Goal: Task Accomplishment & Management: Complete application form

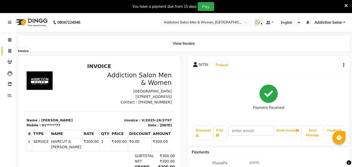
click at [10, 49] on icon at bounding box center [9, 51] width 3 height 4
select select "6595"
select select "service"
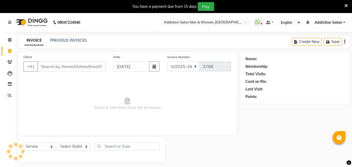
scroll to position [13, 0]
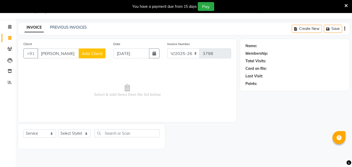
click at [43, 53] on input "[PERSON_NAME] u" at bounding box center [58, 53] width 41 height 10
click at [45, 53] on input "[PERSON_NAME] u" at bounding box center [58, 53] width 41 height 10
type input "s"
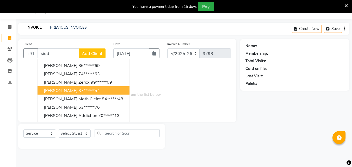
click at [54, 91] on span "[PERSON_NAME]" at bounding box center [61, 90] width 34 height 5
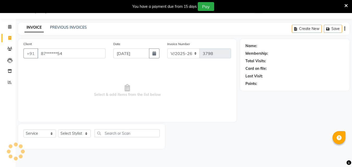
type input "87******54"
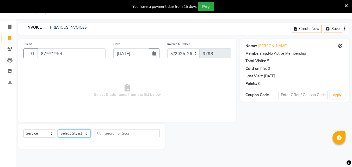
click at [72, 132] on select "Select Stylist Addiction Salon ANJALI BANSIKA [PERSON_NAME] [PERSON_NAME] [PERS…" at bounding box center [74, 134] width 33 height 8
select select "89379"
click at [58, 130] on select "Select Stylist Addiction Salon ANJALI BANSIKA [PERSON_NAME] [PERSON_NAME] [PERS…" at bounding box center [74, 134] width 33 height 8
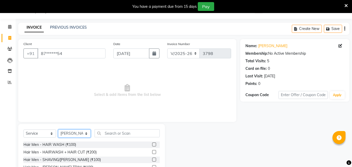
scroll to position [55, 0]
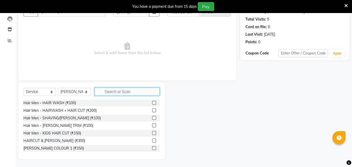
click at [126, 91] on input "text" at bounding box center [127, 92] width 65 height 8
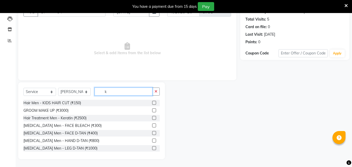
type input "k"
click at [152, 102] on label at bounding box center [154, 103] width 4 height 4
click at [152, 102] on input "checkbox" at bounding box center [153, 102] width 3 height 3
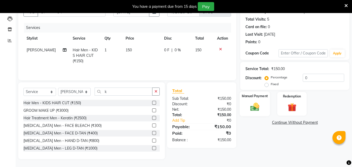
click at [248, 107] on img at bounding box center [255, 107] width 15 height 10
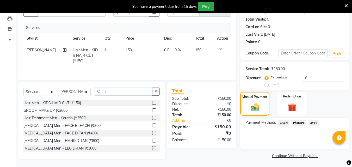
click at [152, 101] on label at bounding box center [154, 103] width 4 height 4
click at [152, 101] on input "checkbox" at bounding box center [153, 102] width 3 height 3
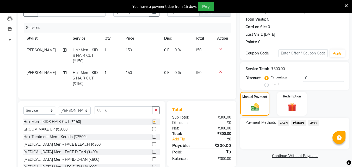
checkbox input "false"
click at [220, 71] on icon at bounding box center [220, 72] width 3 height 4
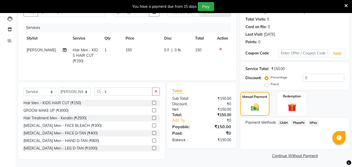
scroll to position [55, 0]
click at [296, 122] on span "PhonePe" at bounding box center [298, 122] width 15 height 6
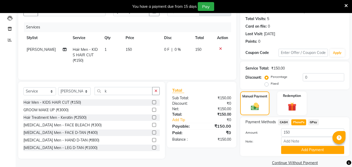
scroll to position [63, 0]
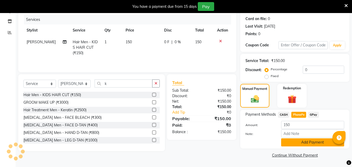
click at [297, 144] on button "Add Payment" at bounding box center [312, 142] width 63 height 8
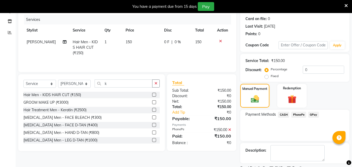
scroll to position [85, 0]
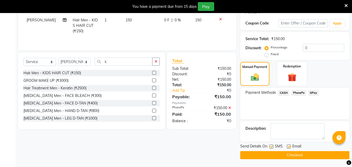
click at [299, 156] on button "Checkout" at bounding box center [294, 155] width 109 height 8
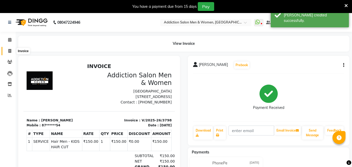
click at [8, 50] on span at bounding box center [9, 51] width 9 height 6
select select "6595"
select select "service"
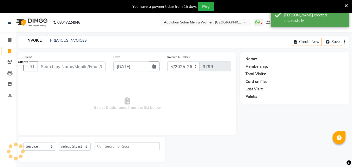
scroll to position [13, 0]
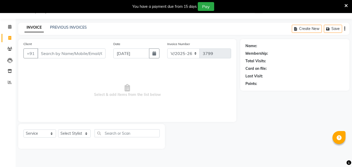
drag, startPoint x: 48, startPoint y: 52, endPoint x: 60, endPoint y: 159, distance: 107.5
click at [49, 64] on div "Client +91 Date [DATE] Invoice Number V/2025 V/[PHONE_NUMBER] Select & add item…" at bounding box center [127, 80] width 218 height 83
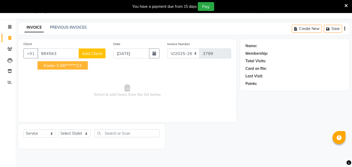
click at [82, 63] on ngb-highlight "98******23" at bounding box center [70, 65] width 21 height 5
type input "98******23"
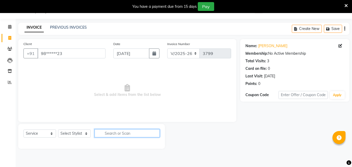
click at [114, 132] on input "text" at bounding box center [127, 133] width 65 height 8
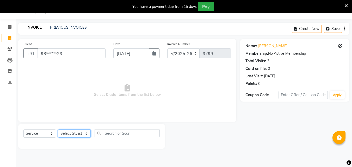
click at [80, 131] on select "Select Stylist Addiction Salon ANJALI BANSIKA [PERSON_NAME] [PERSON_NAME] [PERS…" at bounding box center [74, 134] width 33 height 8
select select "51001"
click at [58, 130] on select "Select Stylist Addiction Salon ANJALI BANSIKA [PERSON_NAME] [PERSON_NAME] [PERS…" at bounding box center [74, 134] width 33 height 8
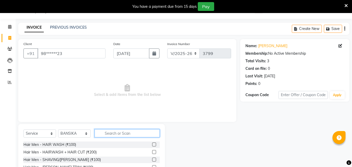
click at [106, 132] on input "text" at bounding box center [127, 133] width 65 height 8
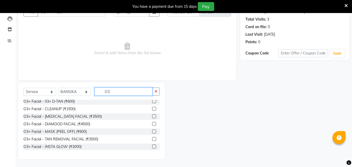
scroll to position [0, 0]
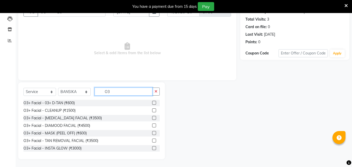
type input "O3"
click at [152, 101] on label at bounding box center [154, 103] width 4 height 4
click at [152, 101] on input "checkbox" at bounding box center [153, 102] width 3 height 3
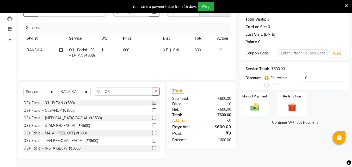
checkbox input "false"
click at [74, 92] on select "Select Stylist Addiction Salon ANJALI BANSIKA [PERSON_NAME] [PERSON_NAME] [PERS…" at bounding box center [74, 92] width 33 height 8
select select "67107"
click at [58, 88] on select "Select Stylist Addiction Salon ANJALI BANSIKA [PERSON_NAME] [PERSON_NAME] [PERS…" at bounding box center [74, 92] width 33 height 8
click at [152, 118] on label at bounding box center [154, 118] width 4 height 4
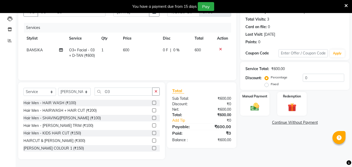
click at [152, 118] on input "checkbox" at bounding box center [153, 117] width 3 height 3
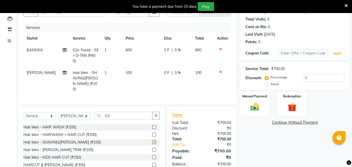
checkbox input "false"
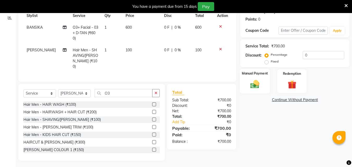
click at [258, 81] on img at bounding box center [255, 84] width 15 height 10
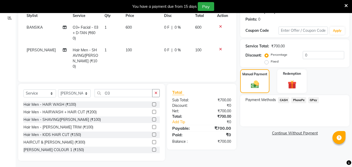
click at [281, 99] on span "CASH" at bounding box center [283, 100] width 11 height 6
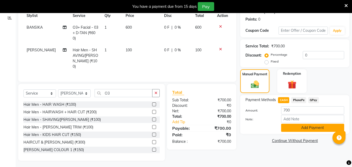
click at [293, 127] on button "Add Payment" at bounding box center [312, 128] width 63 height 8
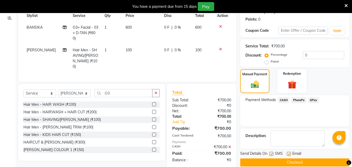
scroll to position [85, 0]
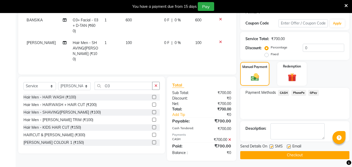
click at [291, 156] on button "Checkout" at bounding box center [294, 155] width 109 height 8
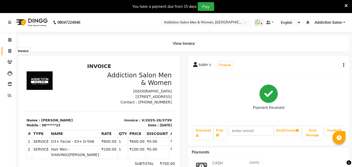
click at [7, 50] on span at bounding box center [9, 51] width 9 height 6
select select "6595"
select select "service"
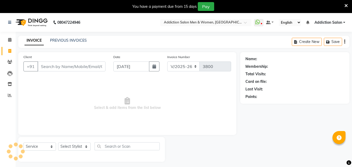
scroll to position [13, 0]
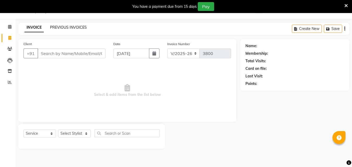
click at [56, 28] on link "PREVIOUS INVOICES" at bounding box center [68, 27] width 37 height 5
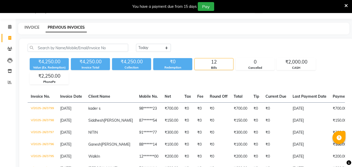
click at [32, 29] on link "INVOICE" at bounding box center [31, 27] width 15 height 5
select select "service"
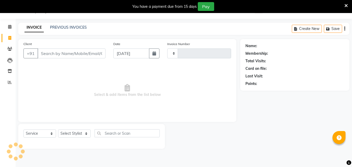
type input "3800"
select select "6595"
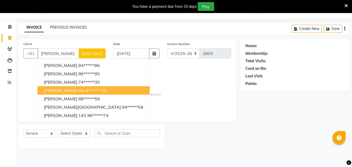
click at [54, 87] on button "[PERSON_NAME] Mo 97******38" at bounding box center [94, 90] width 112 height 8
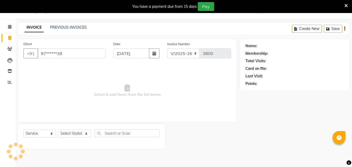
type input "97******38"
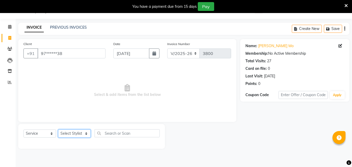
click at [74, 134] on select "Select Stylist Addiction Salon ANJALI BANSIKA [PERSON_NAME] [PERSON_NAME] [PERS…" at bounding box center [74, 134] width 33 height 8
select select "50849"
click at [58, 130] on select "Select Stylist Addiction Salon ANJALI BANSIKA [PERSON_NAME] [PERSON_NAME] [PERS…" at bounding box center [74, 134] width 33 height 8
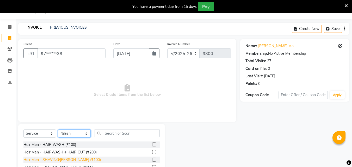
scroll to position [55, 0]
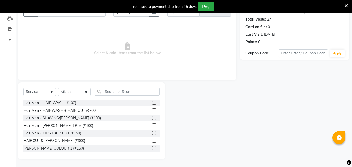
click at [152, 140] on label at bounding box center [154, 141] width 4 height 4
click at [152, 140] on input "checkbox" at bounding box center [153, 140] width 3 height 3
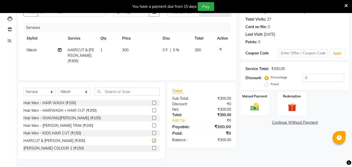
checkbox input "false"
click at [262, 109] on img at bounding box center [255, 107] width 15 height 10
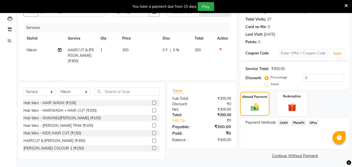
click at [301, 124] on span "PhonePe" at bounding box center [298, 123] width 15 height 6
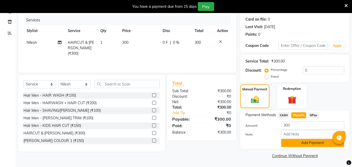
scroll to position [63, 0]
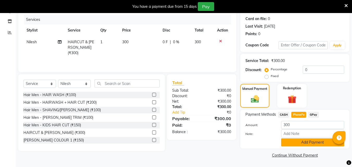
click at [303, 143] on button "Add Payment" at bounding box center [312, 142] width 63 height 8
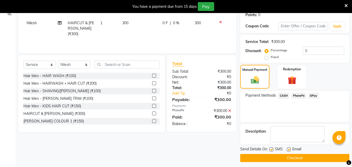
scroll to position [85, 0]
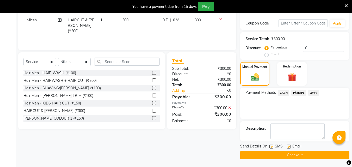
click at [303, 152] on button "Checkout" at bounding box center [294, 155] width 109 height 8
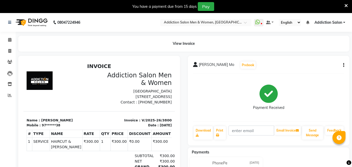
click at [343, 23] on link "Addiction Salon" at bounding box center [330, 22] width 31 height 5
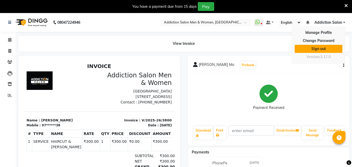
click at [326, 48] on link "Sign out" at bounding box center [319, 49] width 48 height 8
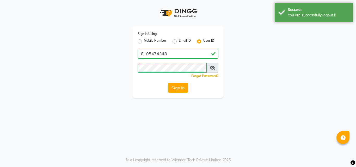
click at [203, 40] on label "User ID" at bounding box center [208, 41] width 11 height 6
click at [203, 40] on input "User ID" at bounding box center [204, 39] width 3 height 3
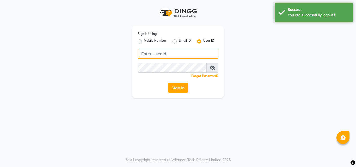
click at [195, 53] on input "Username" at bounding box center [178, 54] width 81 height 10
type input "addiction123"
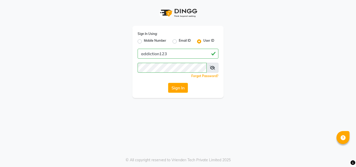
click at [149, 79] on div "Sign In Using: Mobile Number Email ID User ID addiction123 Remember me Forgot P…" at bounding box center [177, 62] width 91 height 72
click at [174, 89] on button "Sign In" at bounding box center [178, 88] width 20 height 10
